Goal: Information Seeking & Learning: Learn about a topic

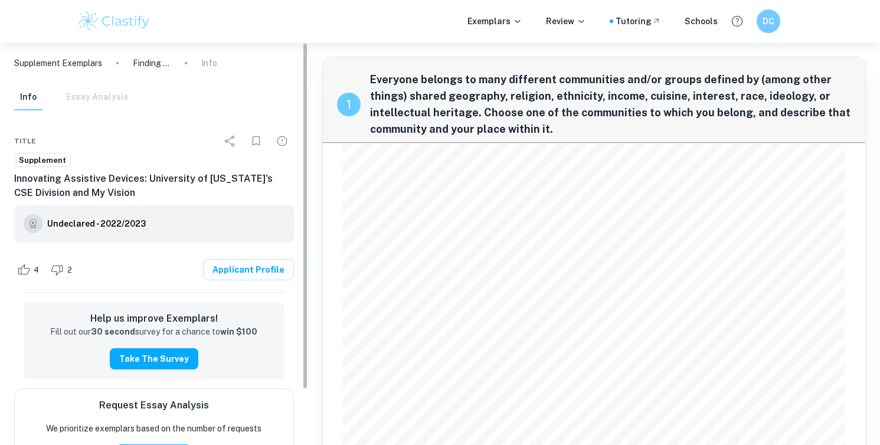
click at [129, 28] on img at bounding box center [114, 21] width 75 height 24
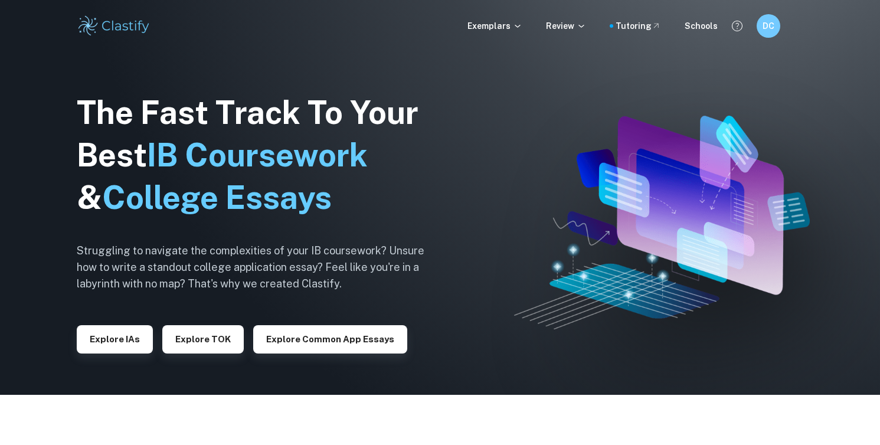
scroll to position [54, 0]
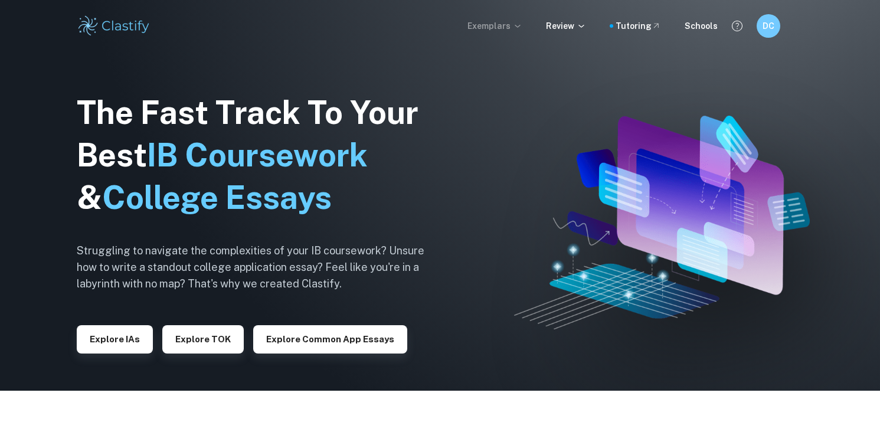
click at [518, 31] on p "Exemplars" at bounding box center [494, 25] width 55 height 13
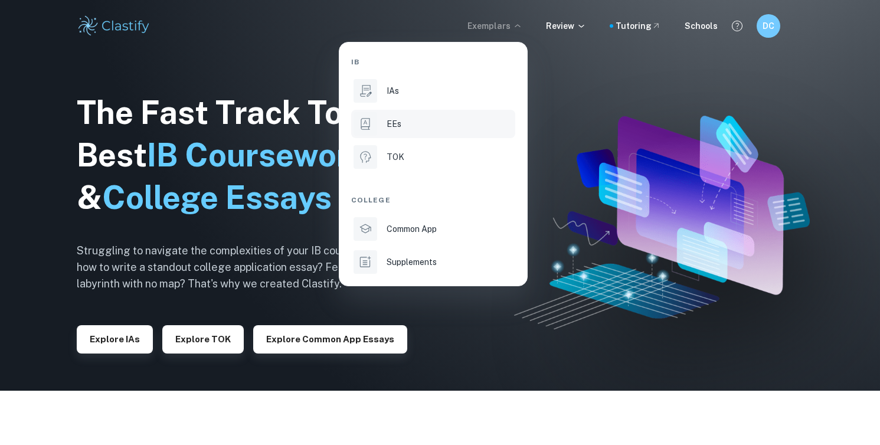
click at [484, 120] on div "EEs" at bounding box center [449, 123] width 126 height 13
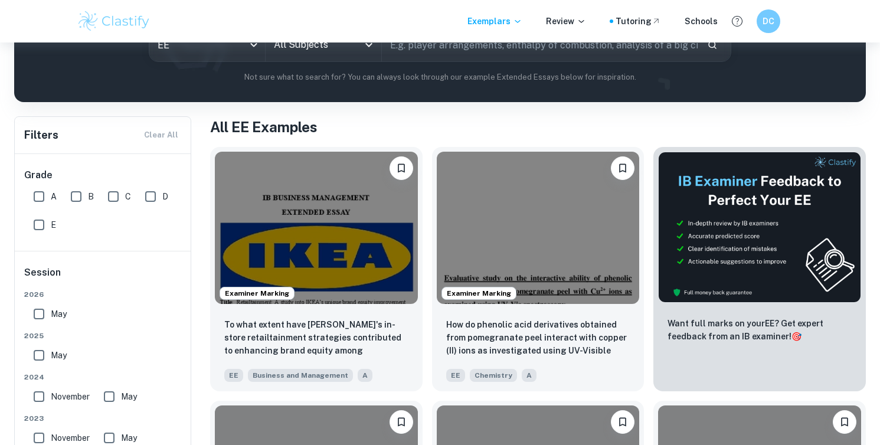
scroll to position [173, 0]
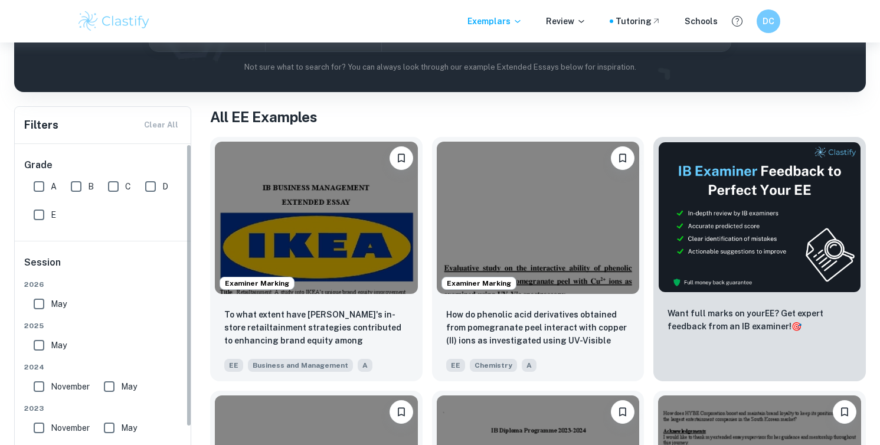
click at [43, 184] on input "A" at bounding box center [39, 187] width 24 height 24
checkbox input "true"
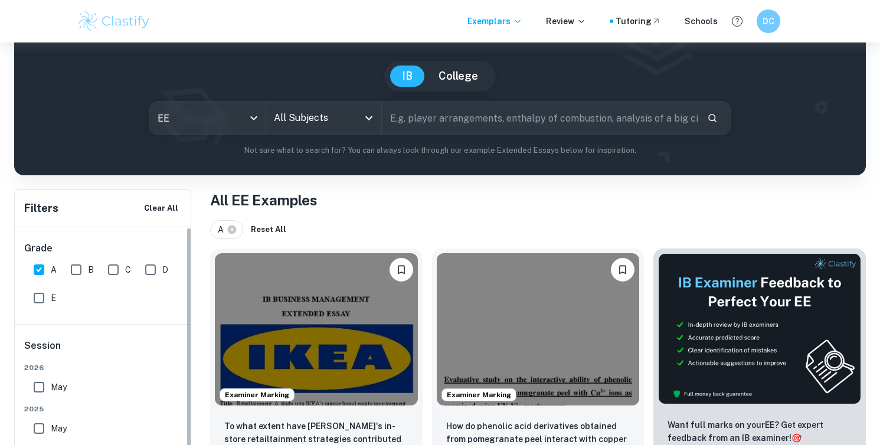
scroll to position [76, 0]
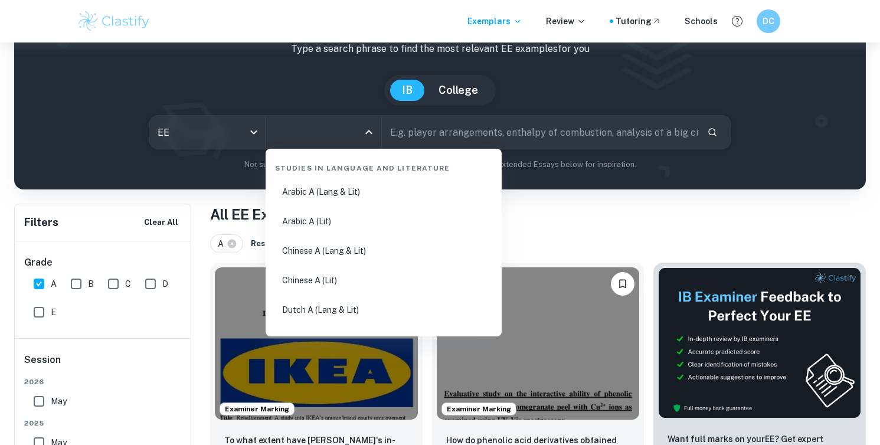
click at [344, 129] on input "All Subjects" at bounding box center [314, 132] width 87 height 22
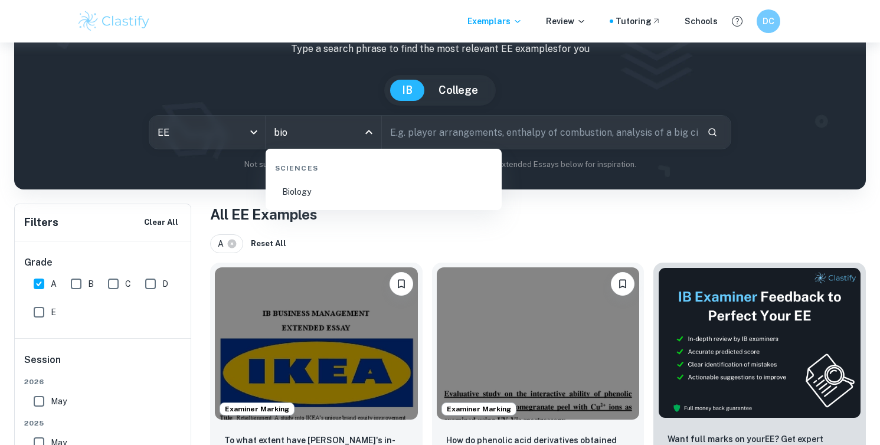
click at [343, 192] on li "Biology" at bounding box center [383, 191] width 227 height 27
type input "Biology"
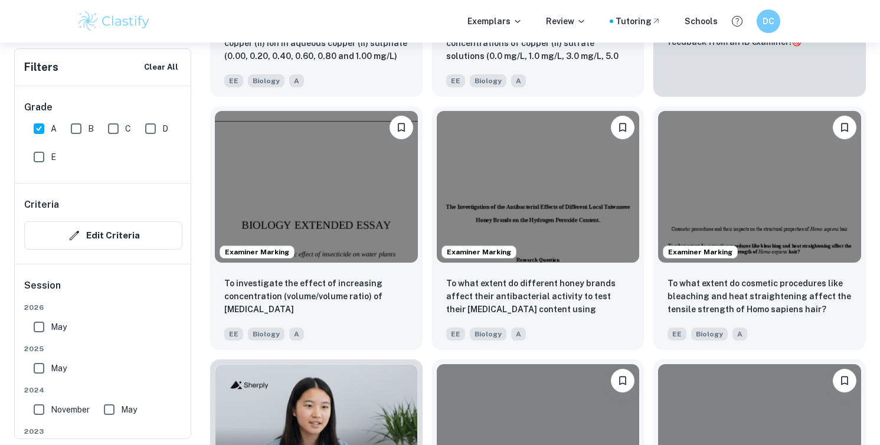
scroll to position [688, 0]
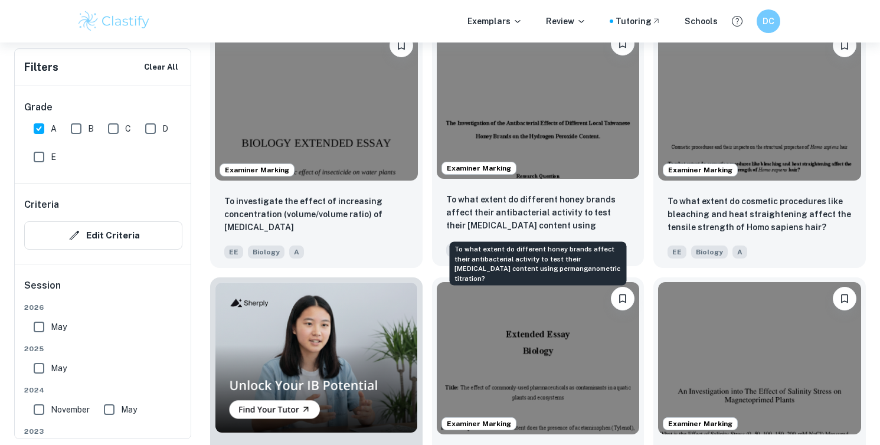
click at [562, 225] on p "To what extent do different honey brands affect their antibacterial activity to…" at bounding box center [538, 213] width 184 height 40
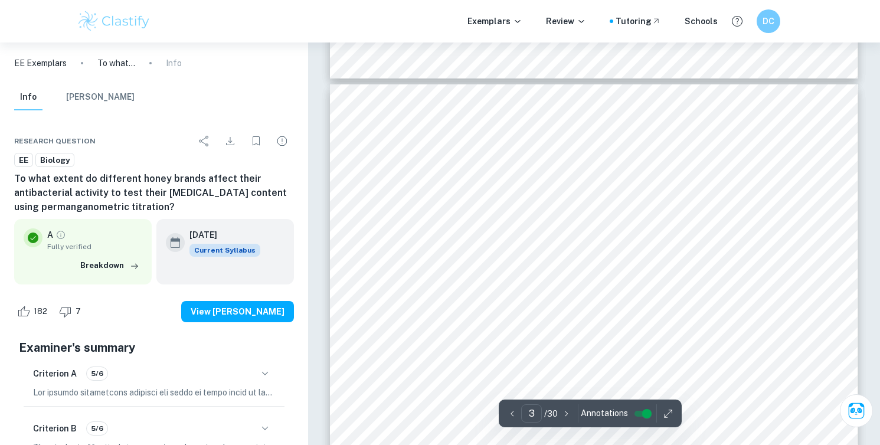
type input "2"
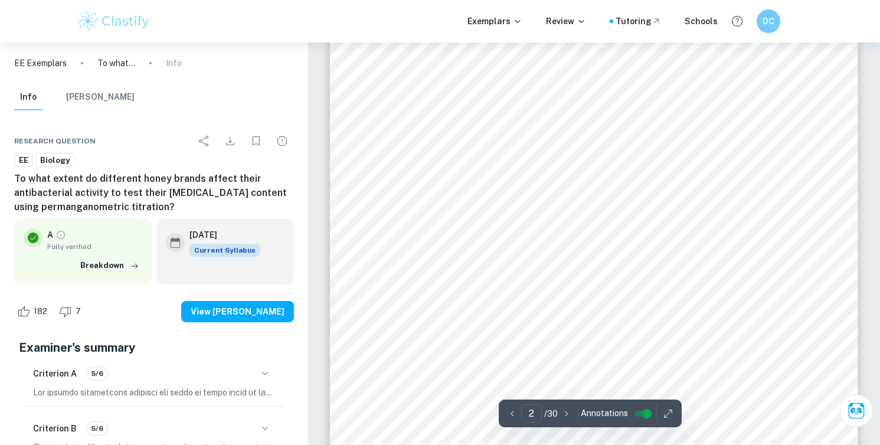
scroll to position [914, 0]
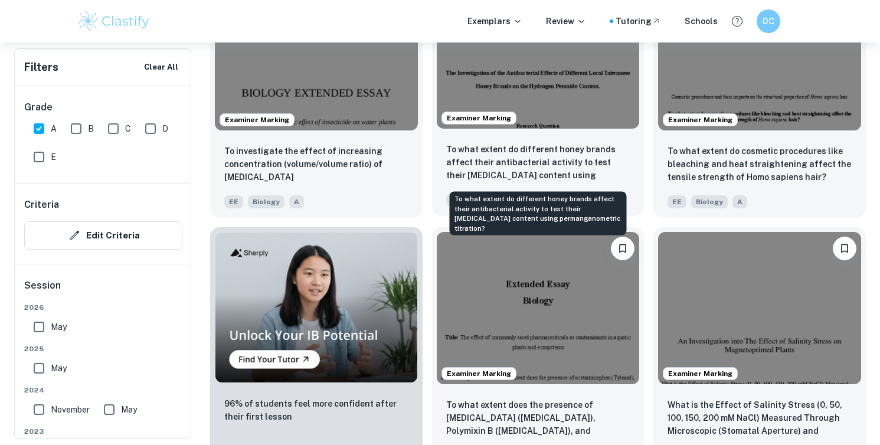
scroll to position [739, 0]
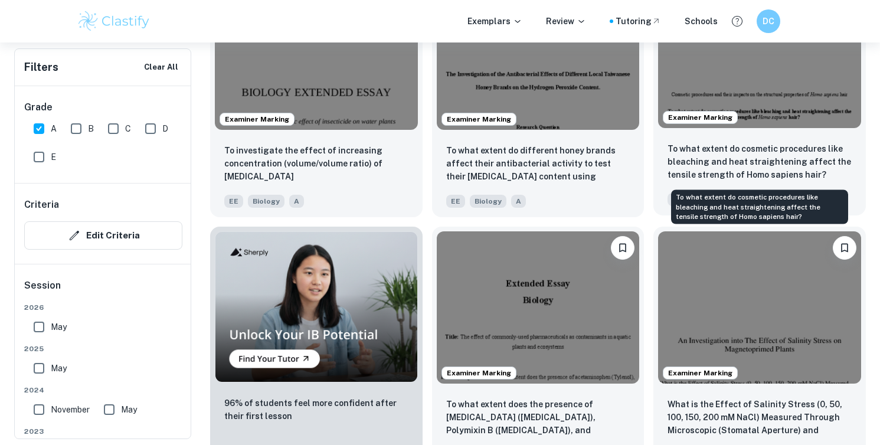
click at [750, 158] on p "To what extent do cosmetic procedures like bleaching and heat straightening aff…" at bounding box center [759, 161] width 184 height 39
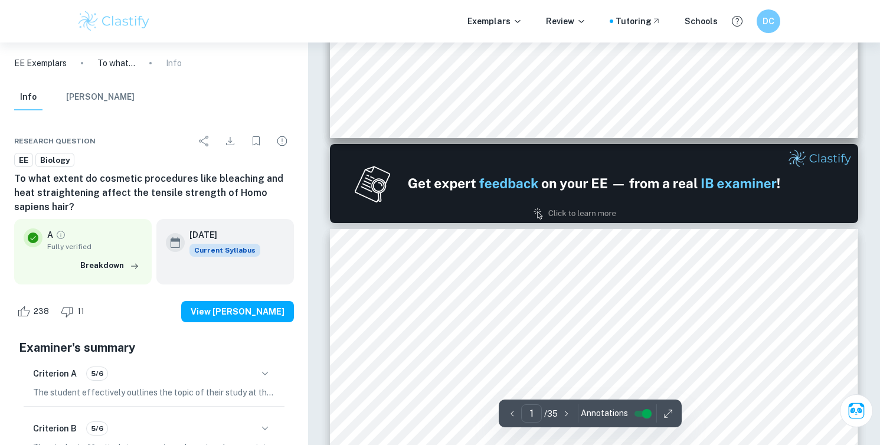
type input "2"
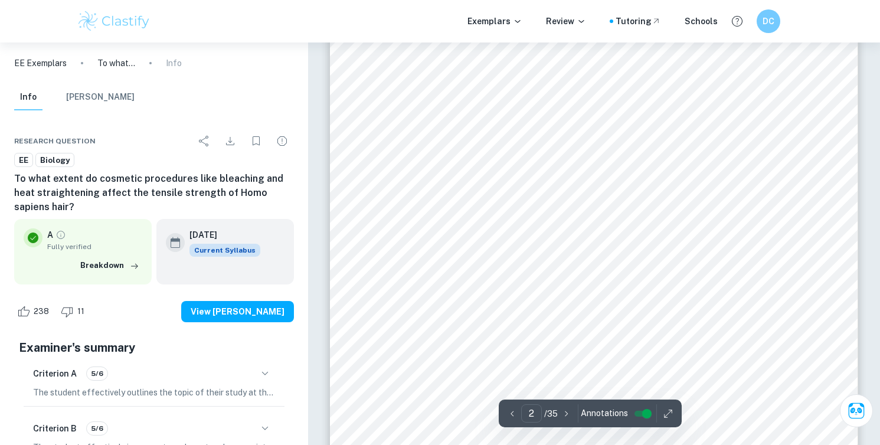
scroll to position [893, 0]
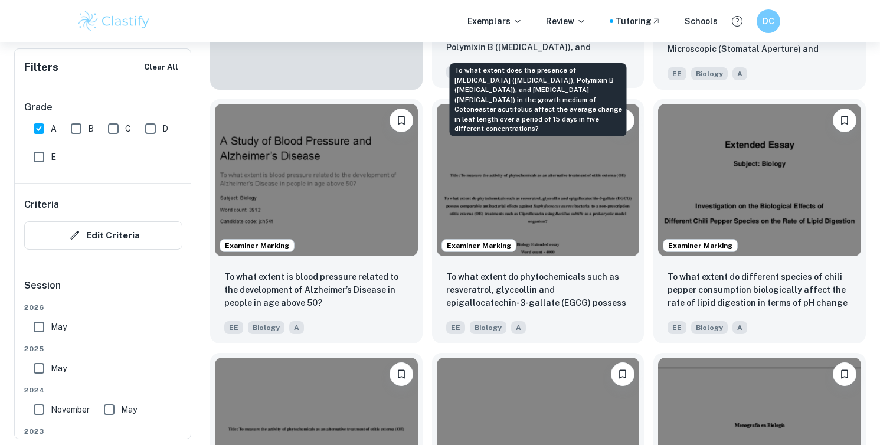
scroll to position [1208, 0]
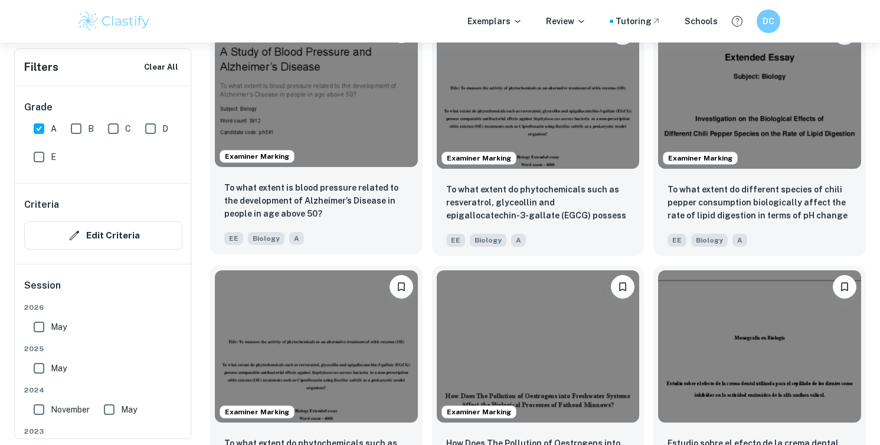
click at [369, 227] on div "EE Biology A" at bounding box center [311, 235] width 184 height 19
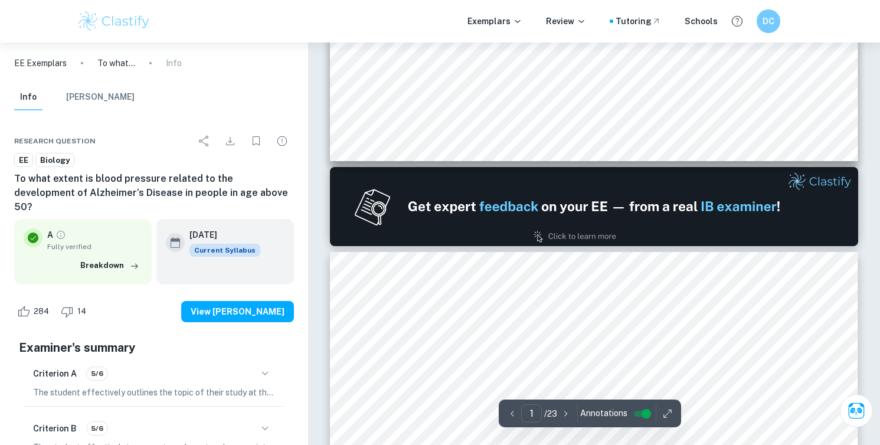
type input "2"
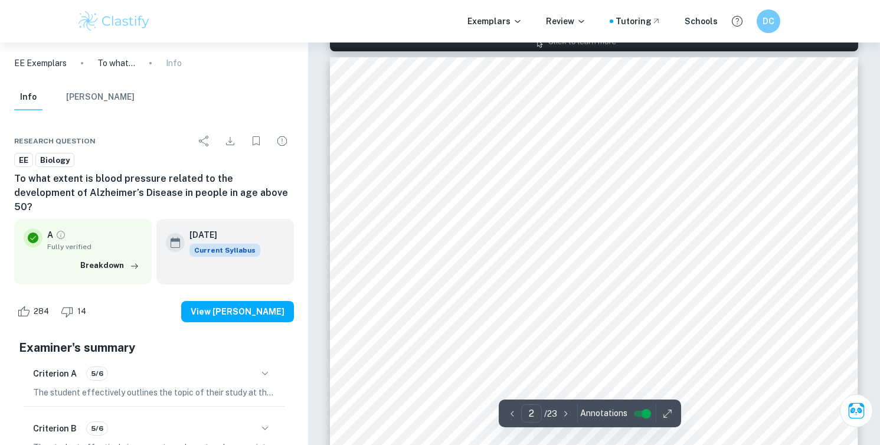
scroll to position [844, 0]
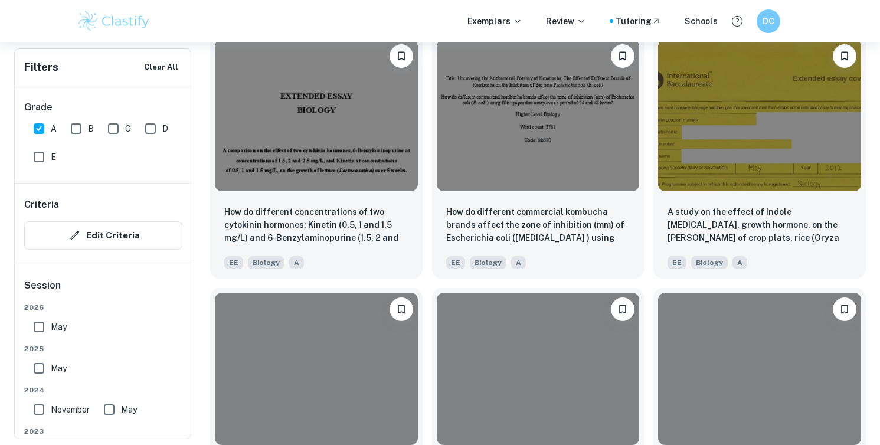
scroll to position [1733, 0]
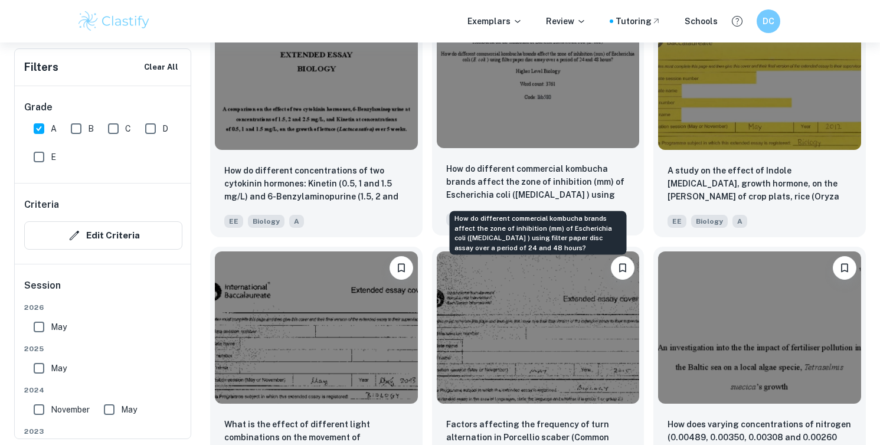
click at [528, 186] on p "How do different commercial kombucha brands affect the zone of inhibition (mm) …" at bounding box center [538, 182] width 184 height 40
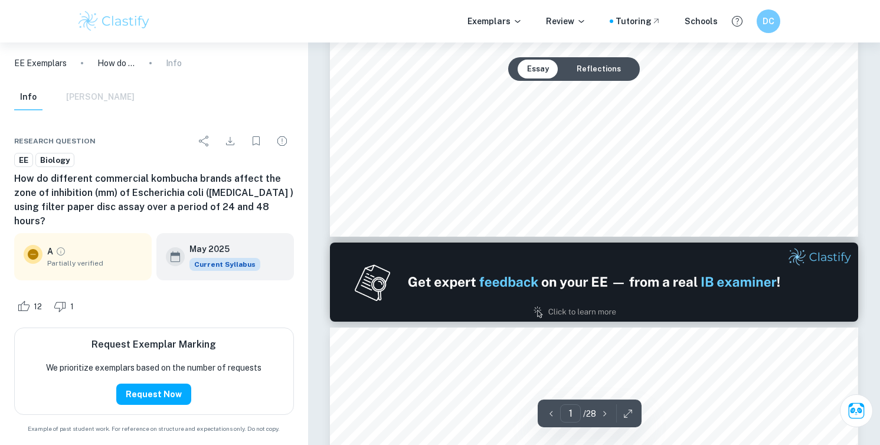
type input "2"
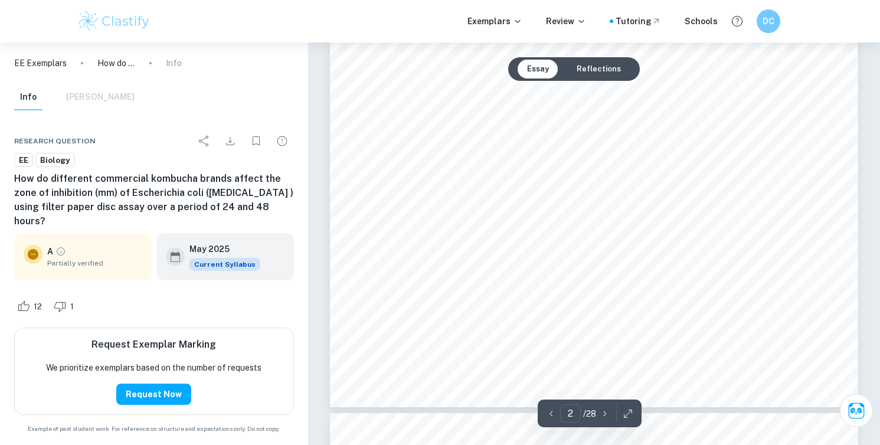
scroll to position [1114, 0]
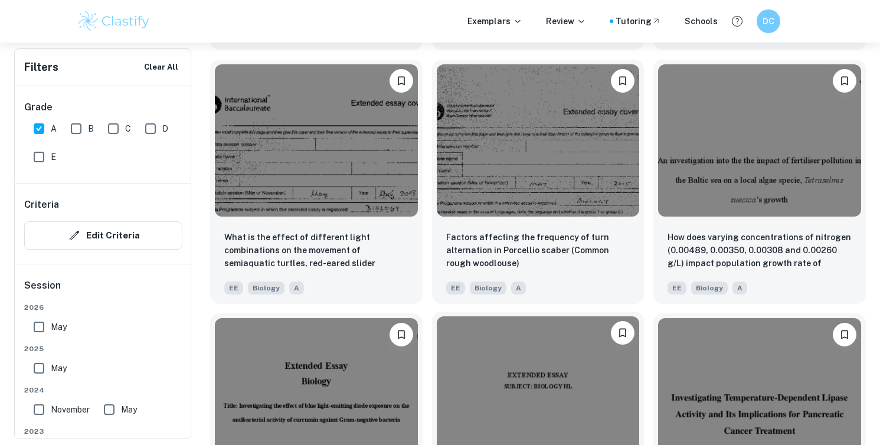
scroll to position [1917, 0]
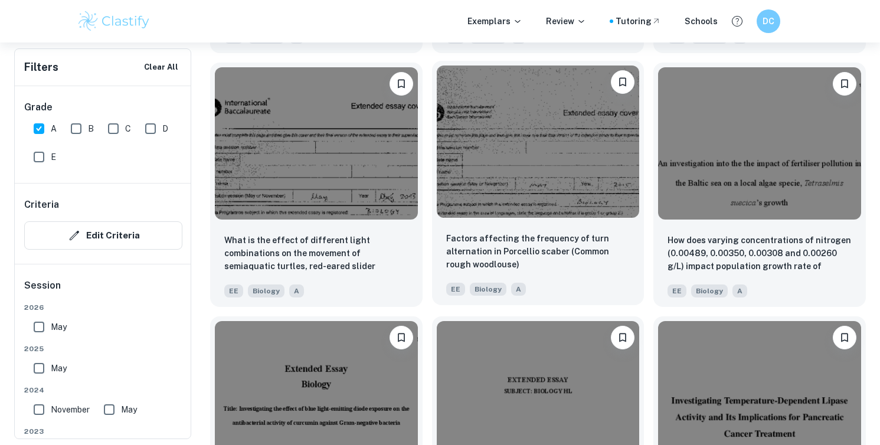
click at [598, 196] on img at bounding box center [538, 141] width 203 height 152
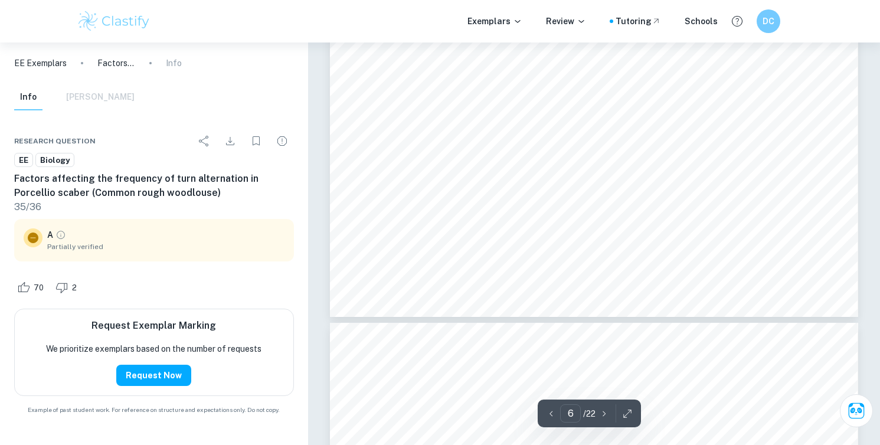
scroll to position [4190, 0]
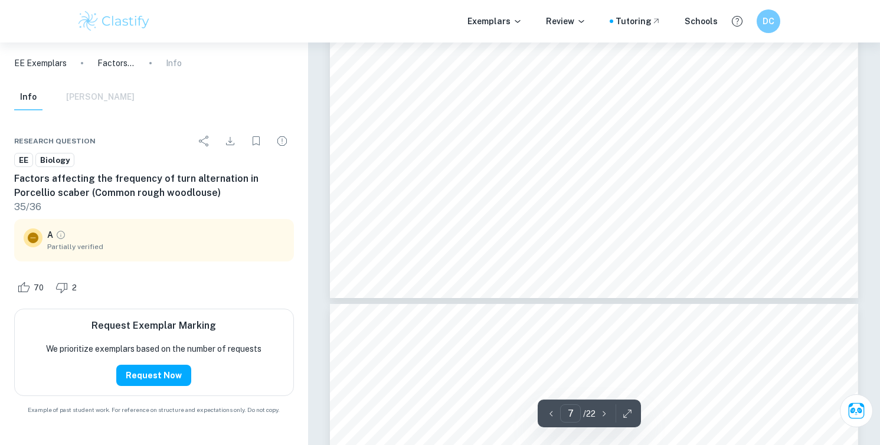
type input "8"
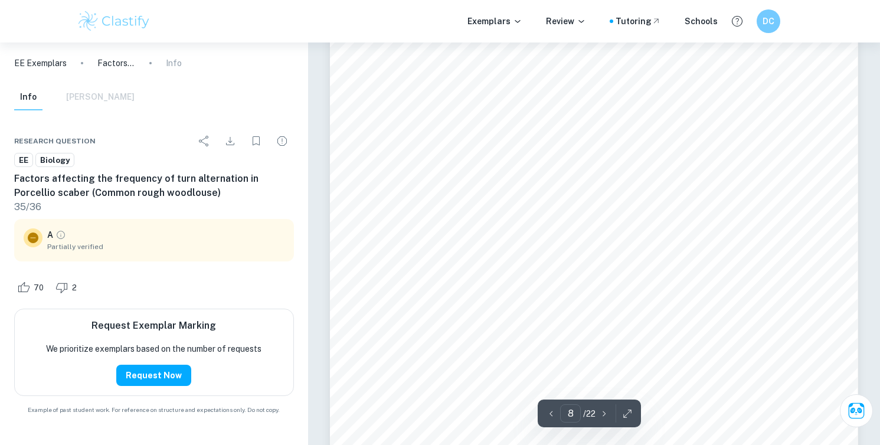
scroll to position [5473, 0]
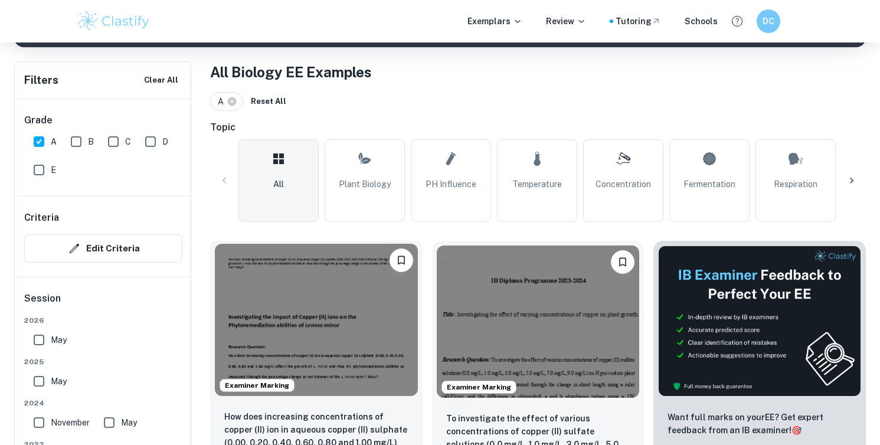
scroll to position [352, 0]
